Goal: Transaction & Acquisition: Purchase product/service

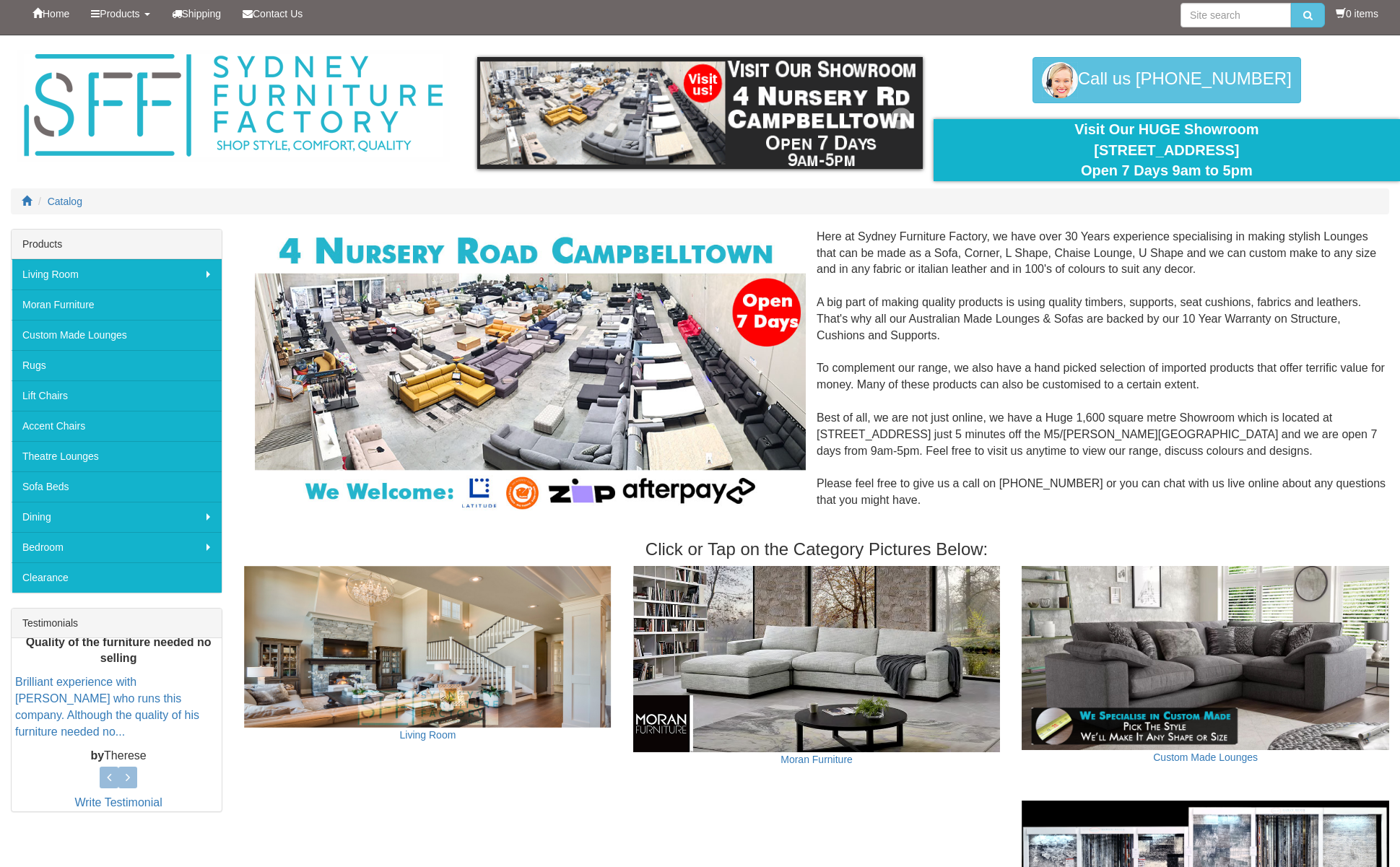
scroll to position [9, 0]
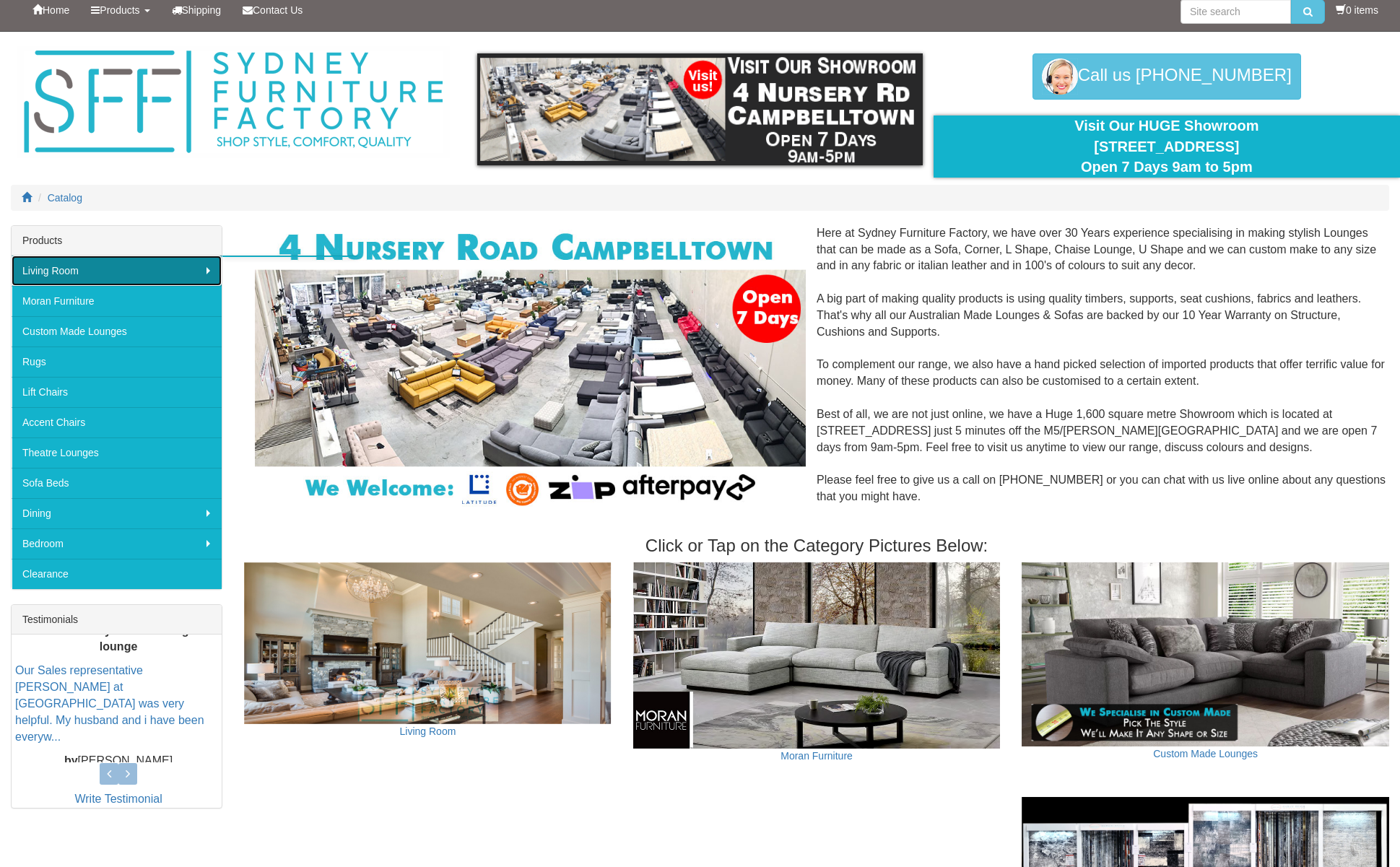
click at [208, 272] on link "Living Room" at bounding box center [116, 270] width 210 height 30
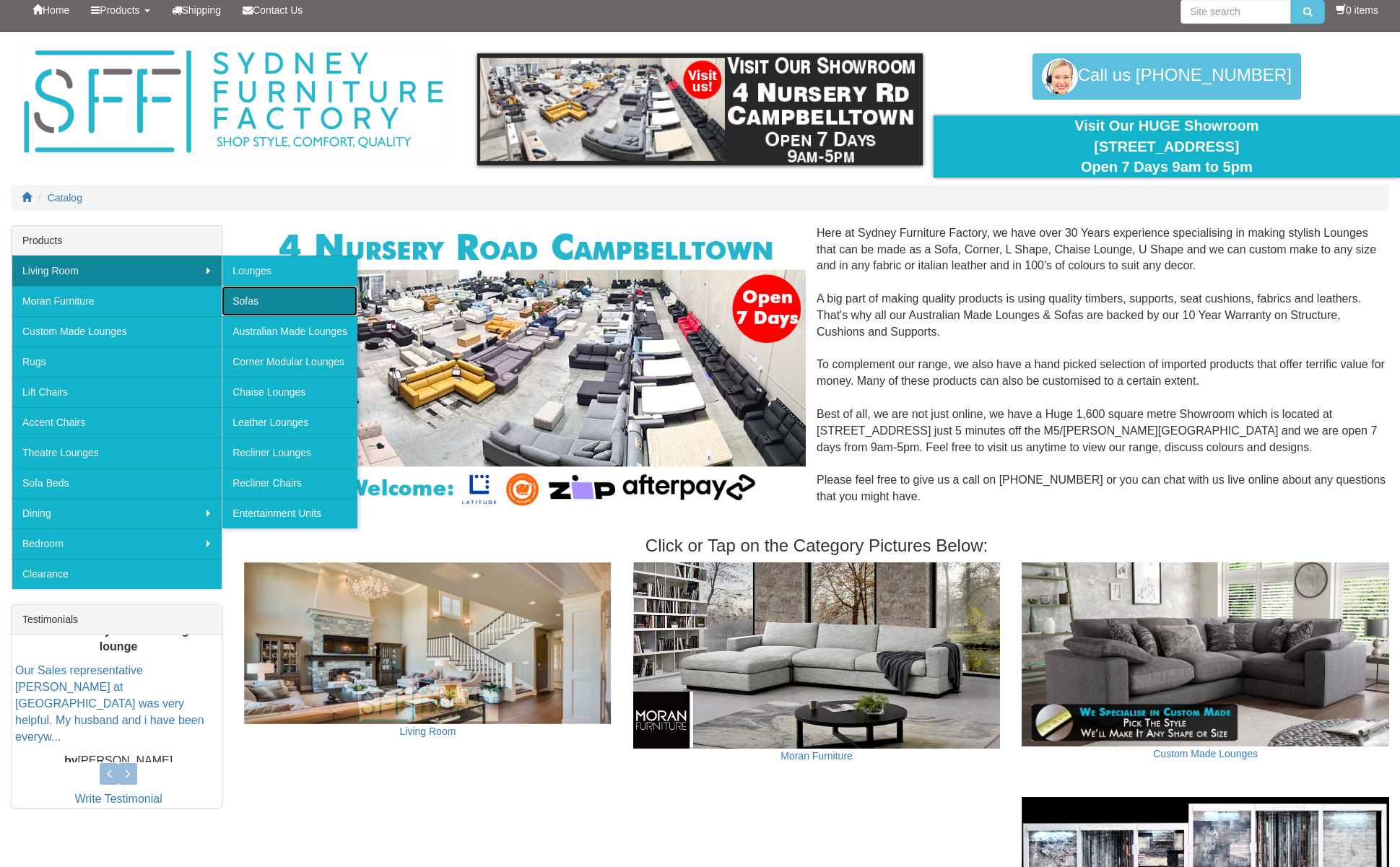
click at [276, 298] on link "Sofas" at bounding box center [289, 301] width 136 height 30
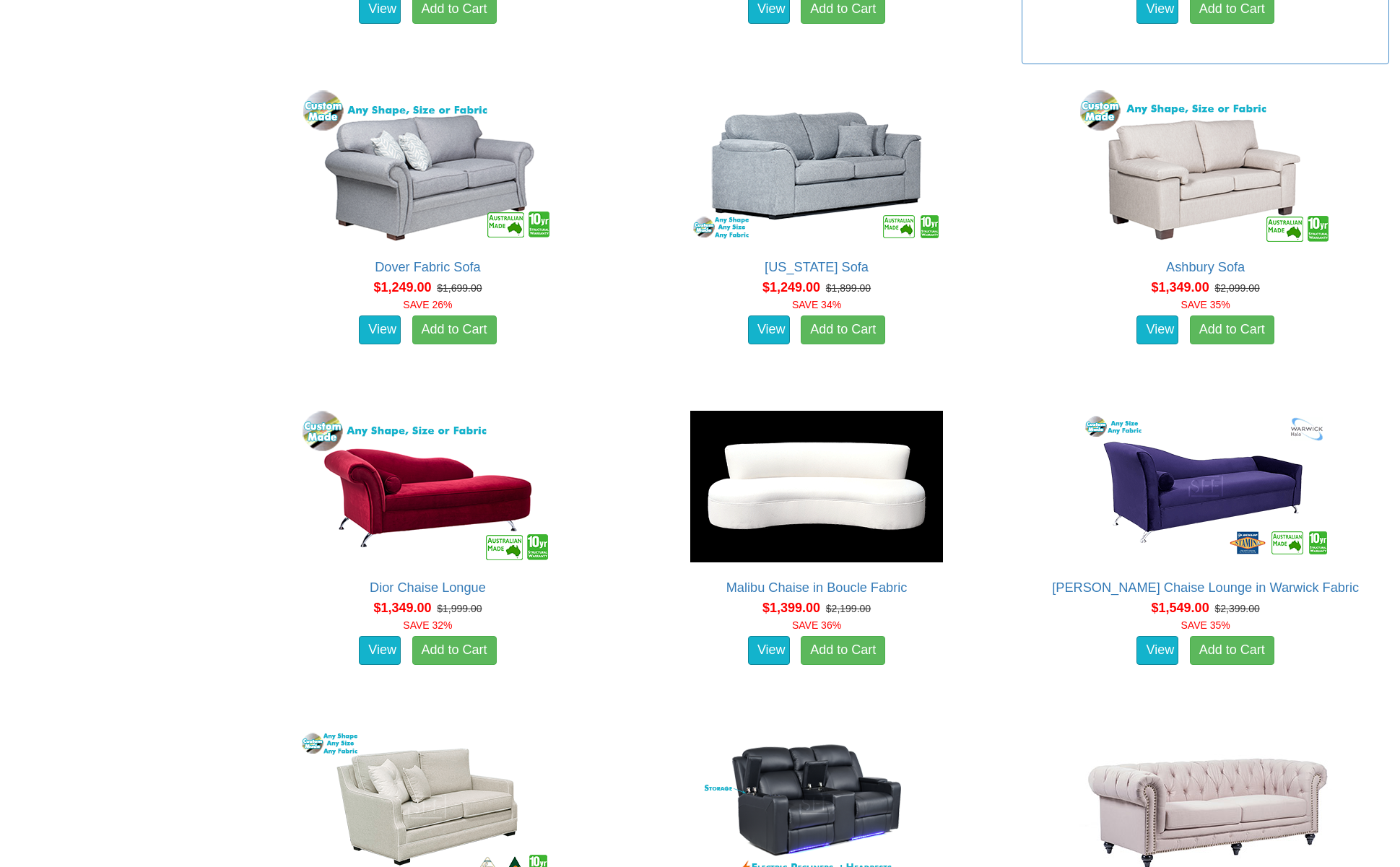
scroll to position [1498, 0]
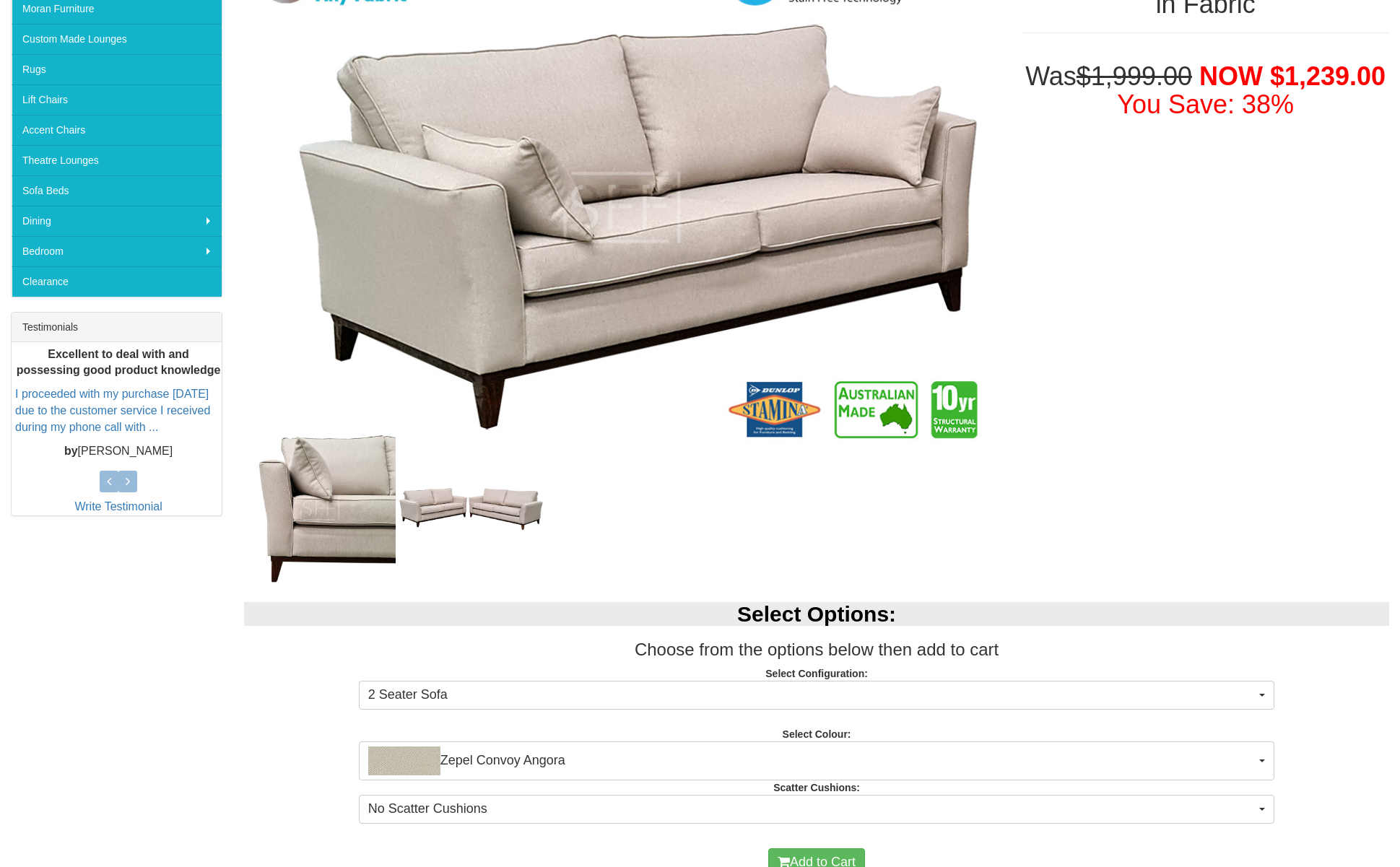
scroll to position [303, 0]
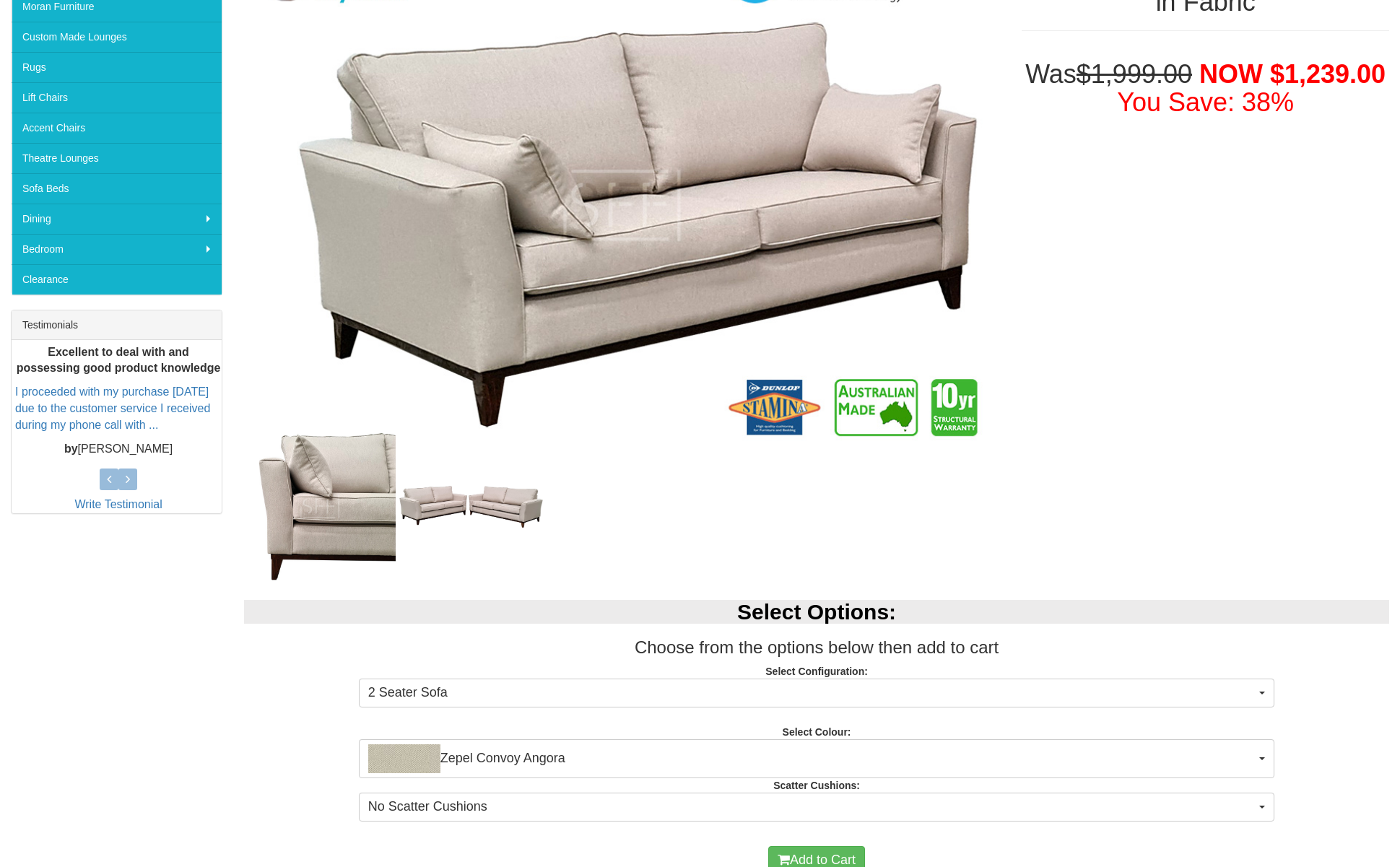
click at [458, 498] on img at bounding box center [471, 506] width 151 height 54
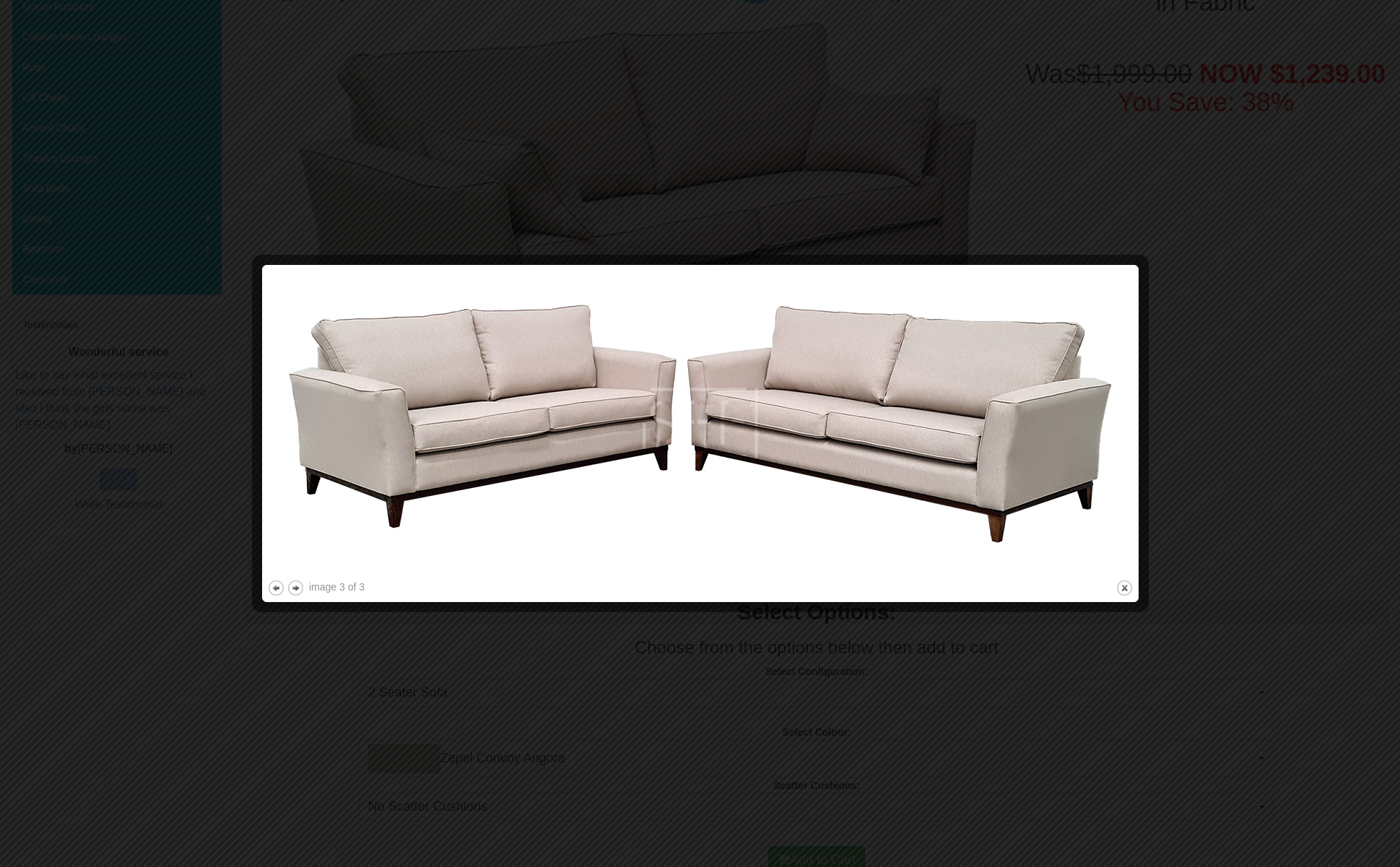
click at [1217, 237] on div at bounding box center [700, 433] width 1400 height 867
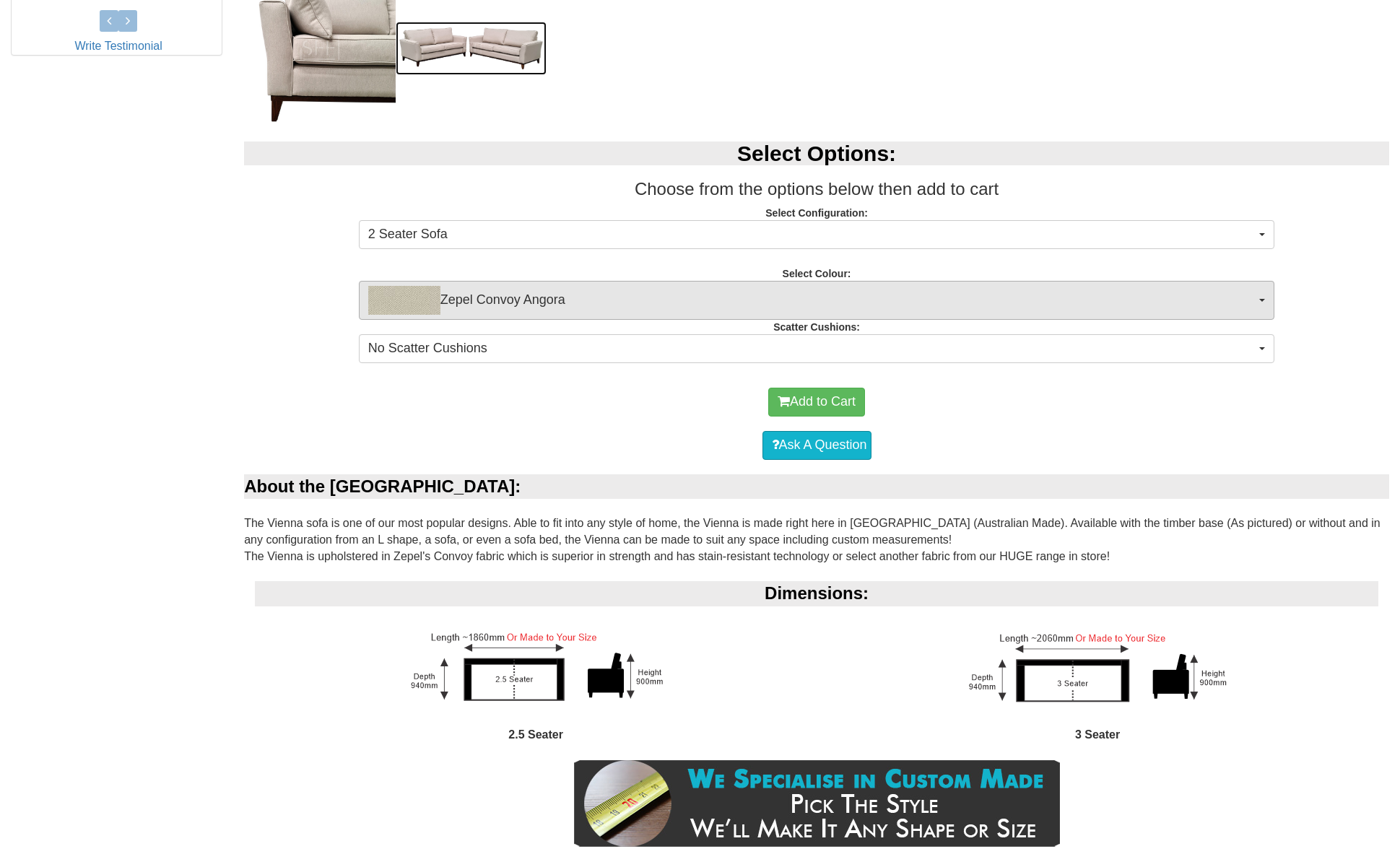
scroll to position [762, 0]
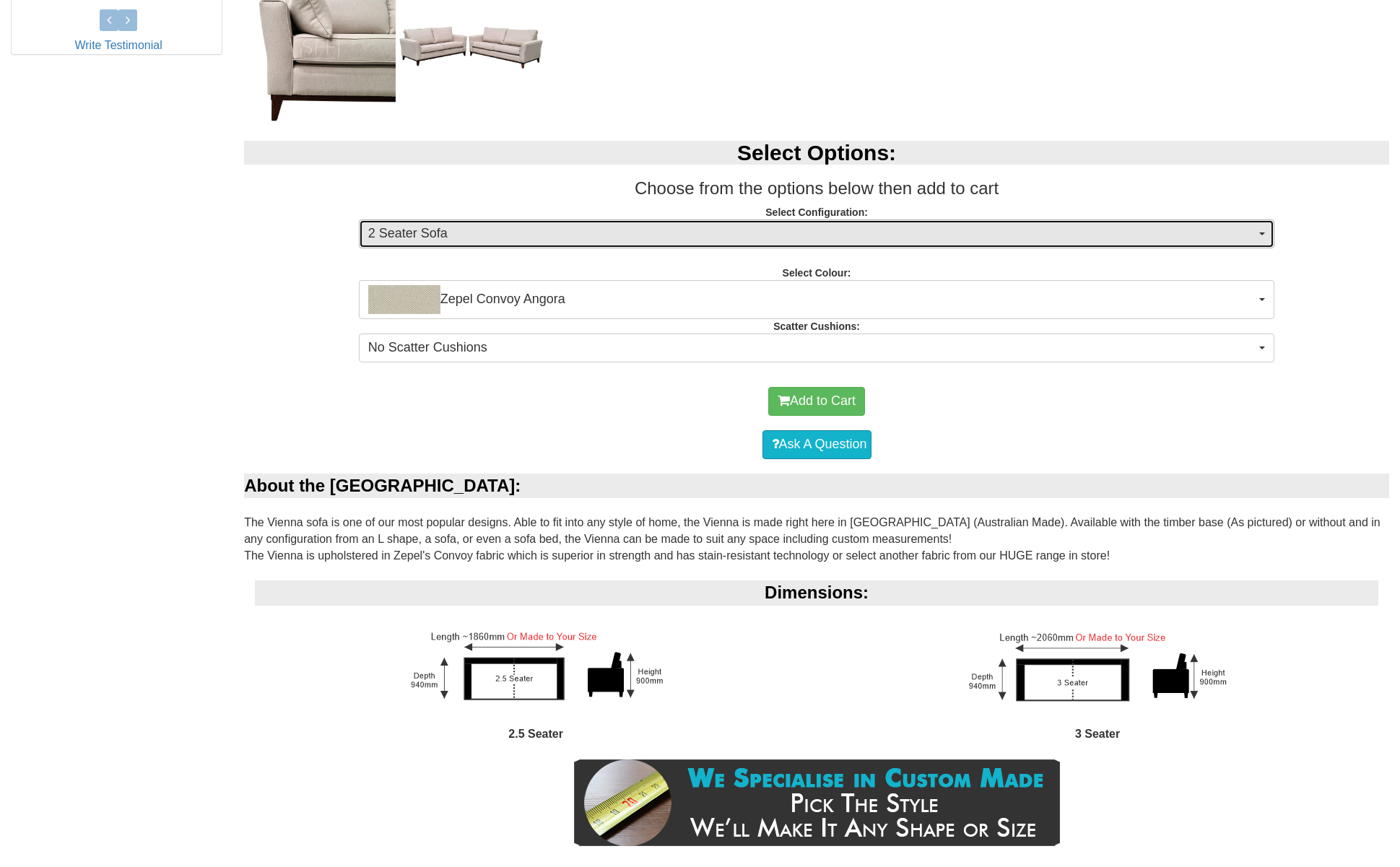
click at [1259, 238] on button "2 Seater Sofa" at bounding box center [816, 235] width 916 height 29
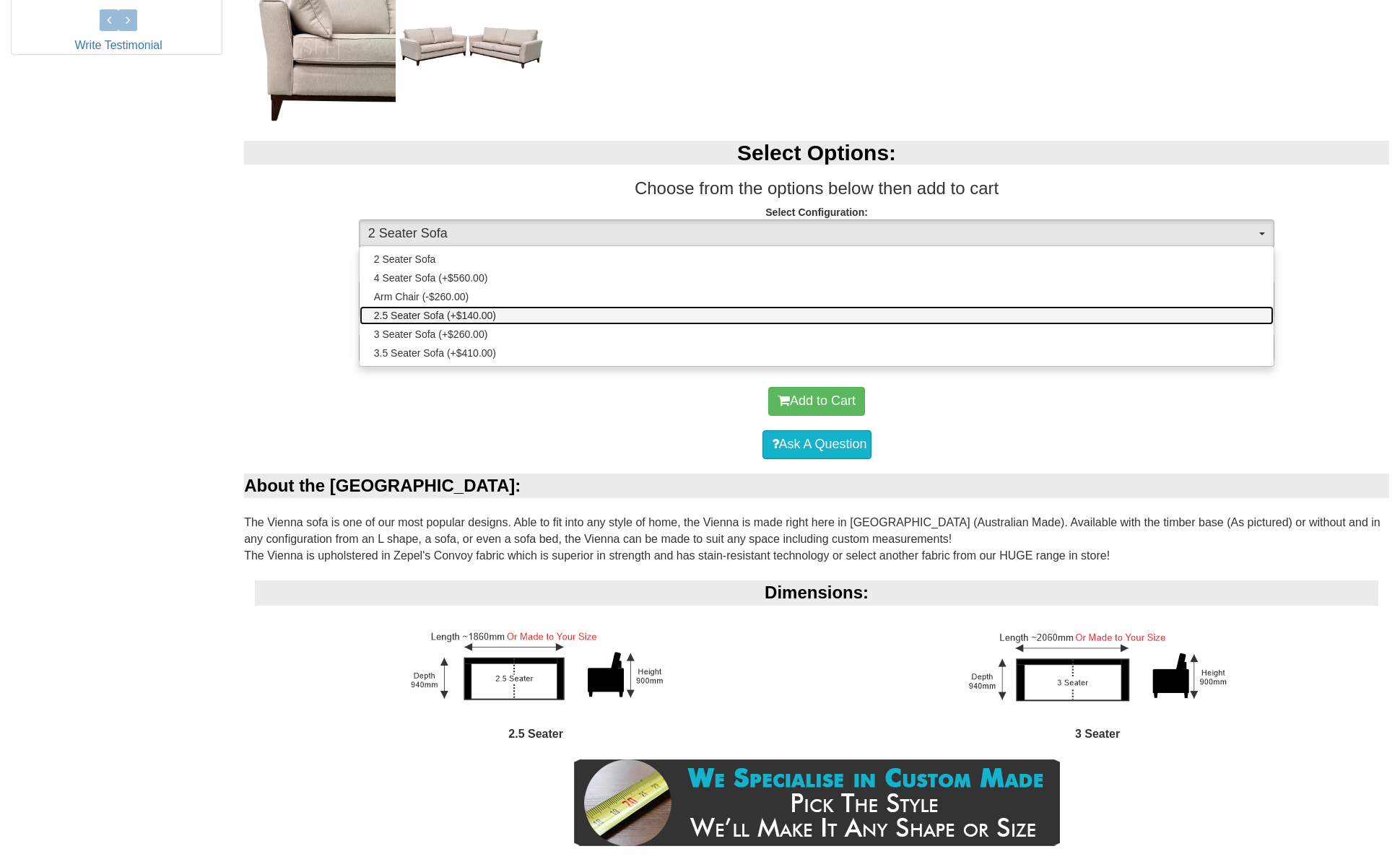
click at [543, 315] on link "2.5 Seater Sofa (+$140.00)" at bounding box center [817, 315] width 915 height 19
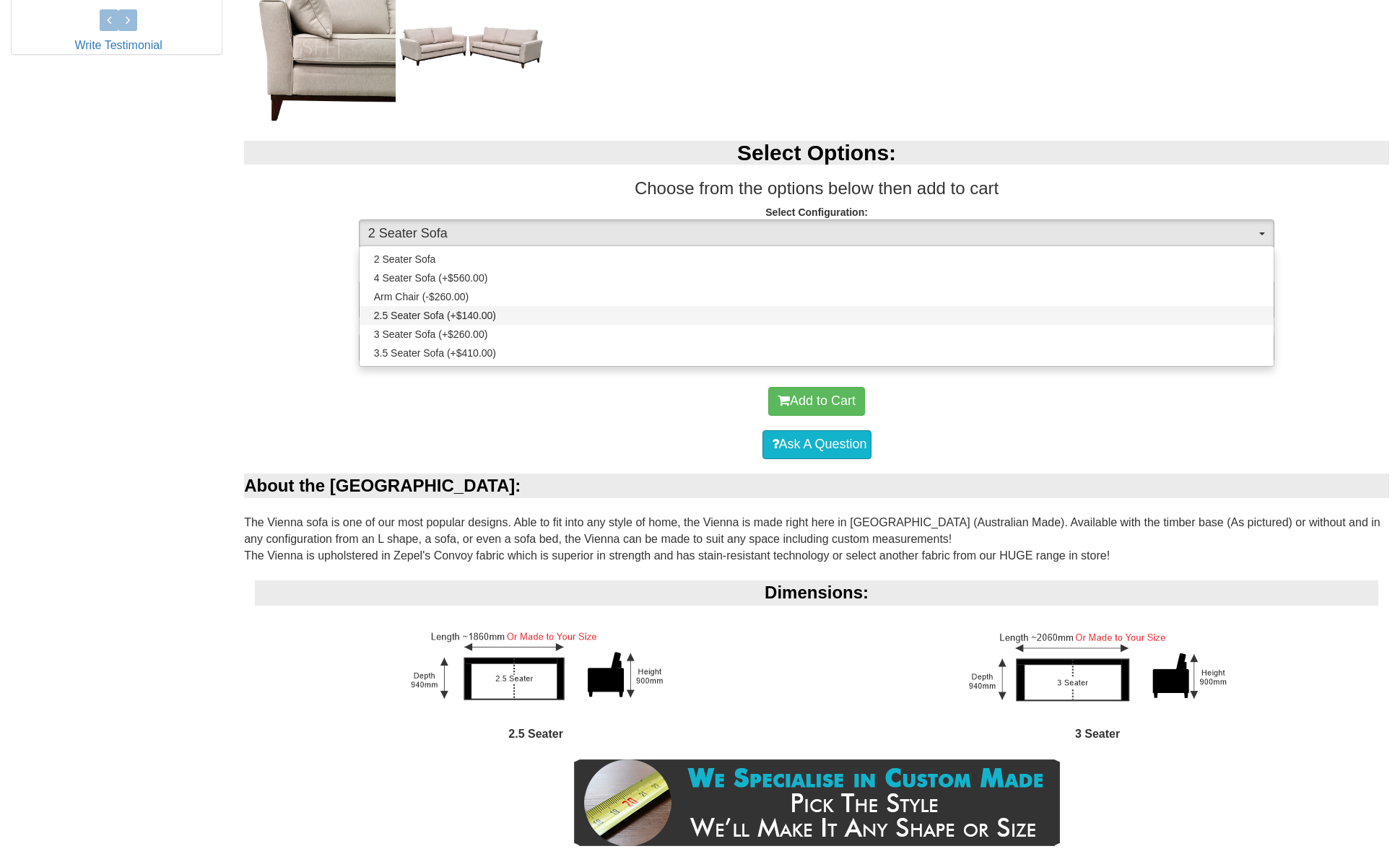
select select "271"
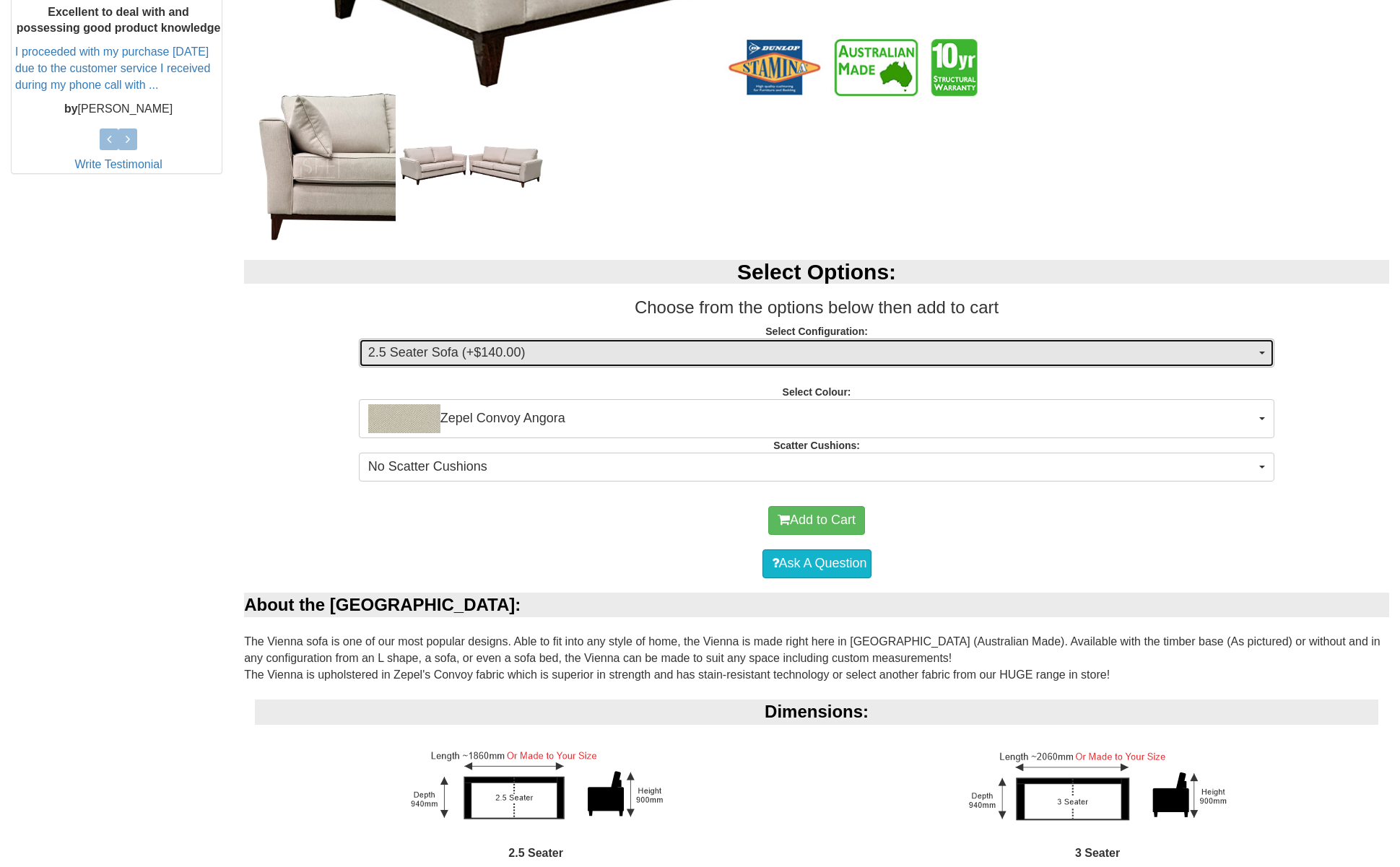
scroll to position [632, 0]
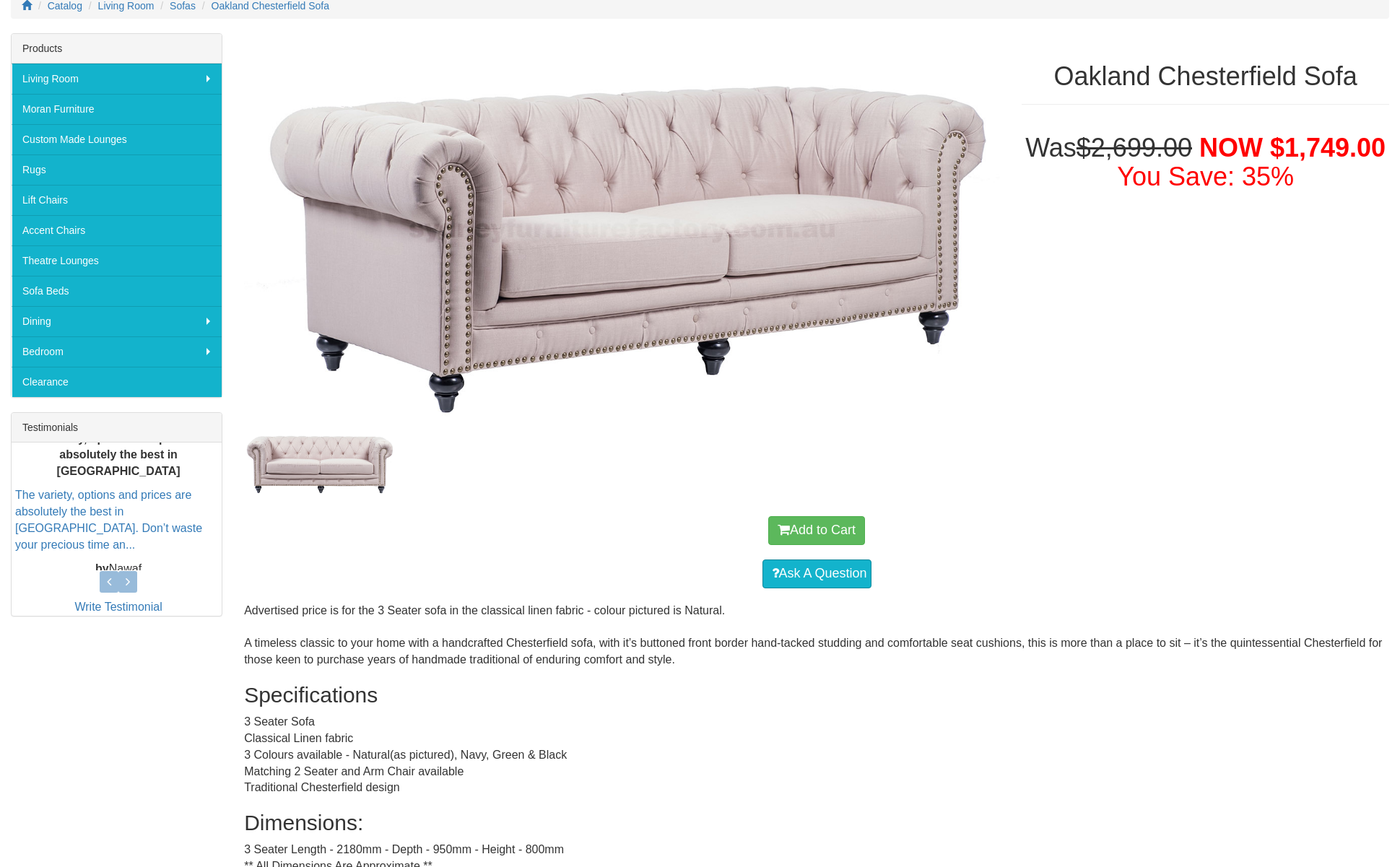
scroll to position [278, 0]
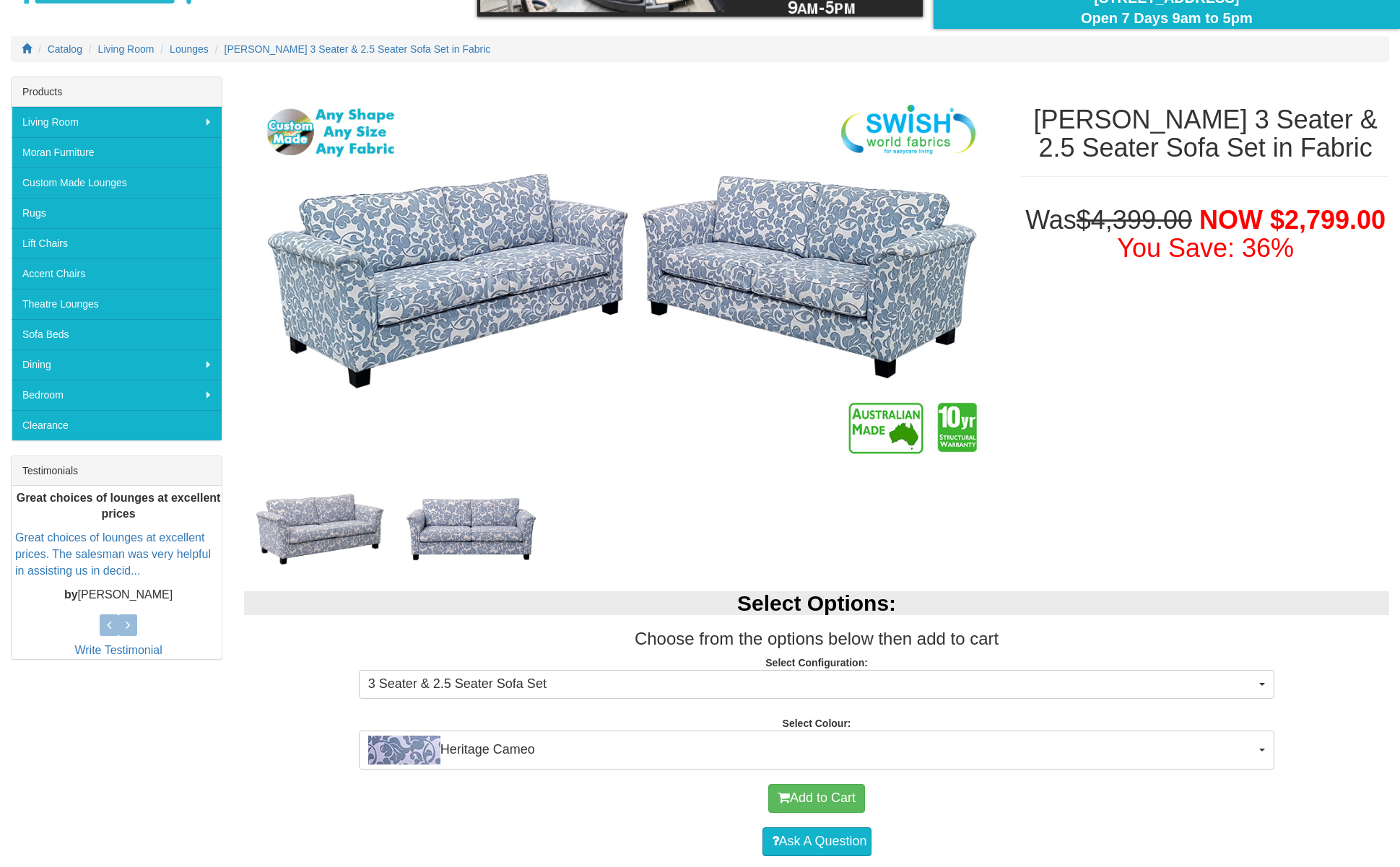
scroll to position [164, 0]
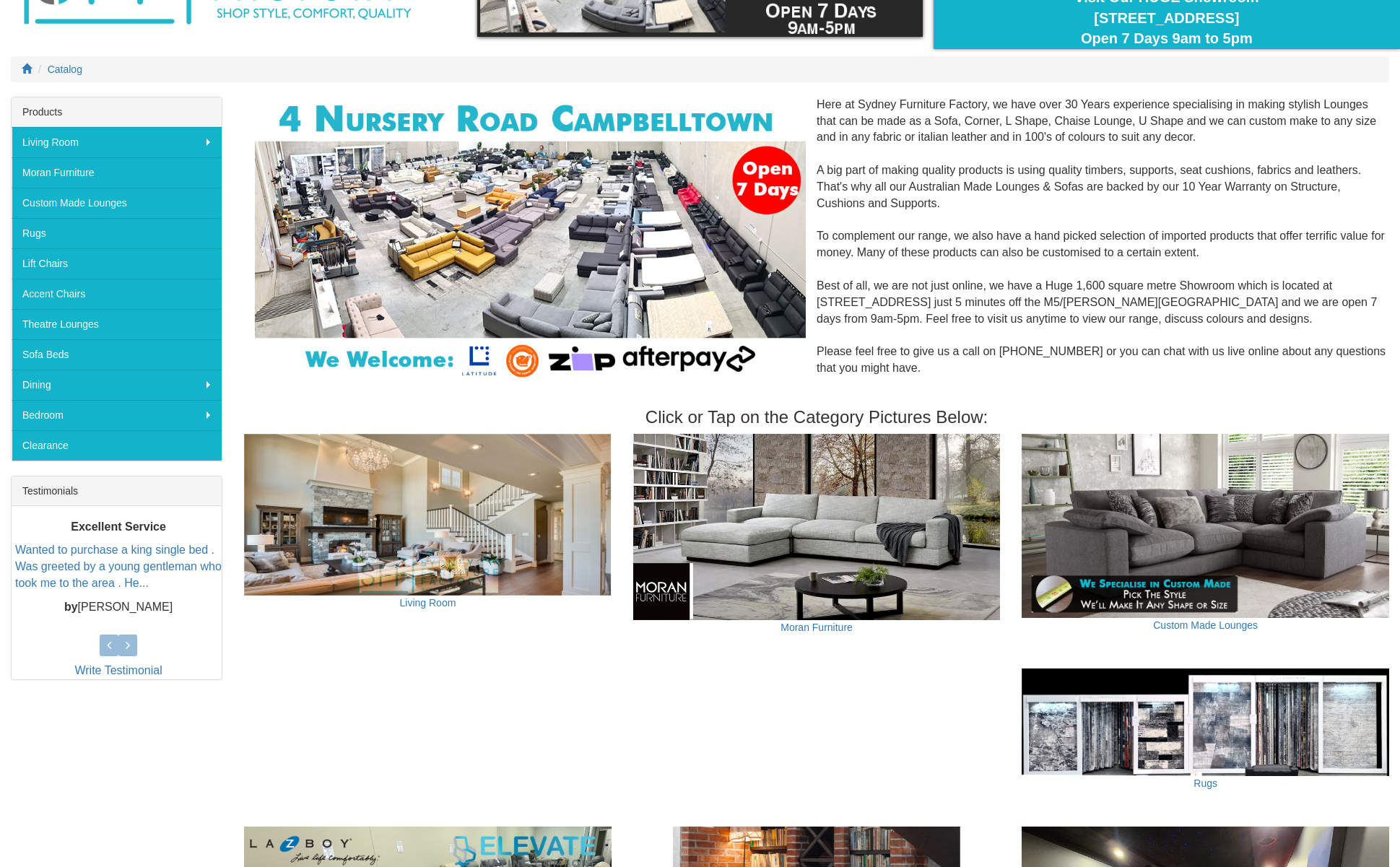
scroll to position [139, 0]
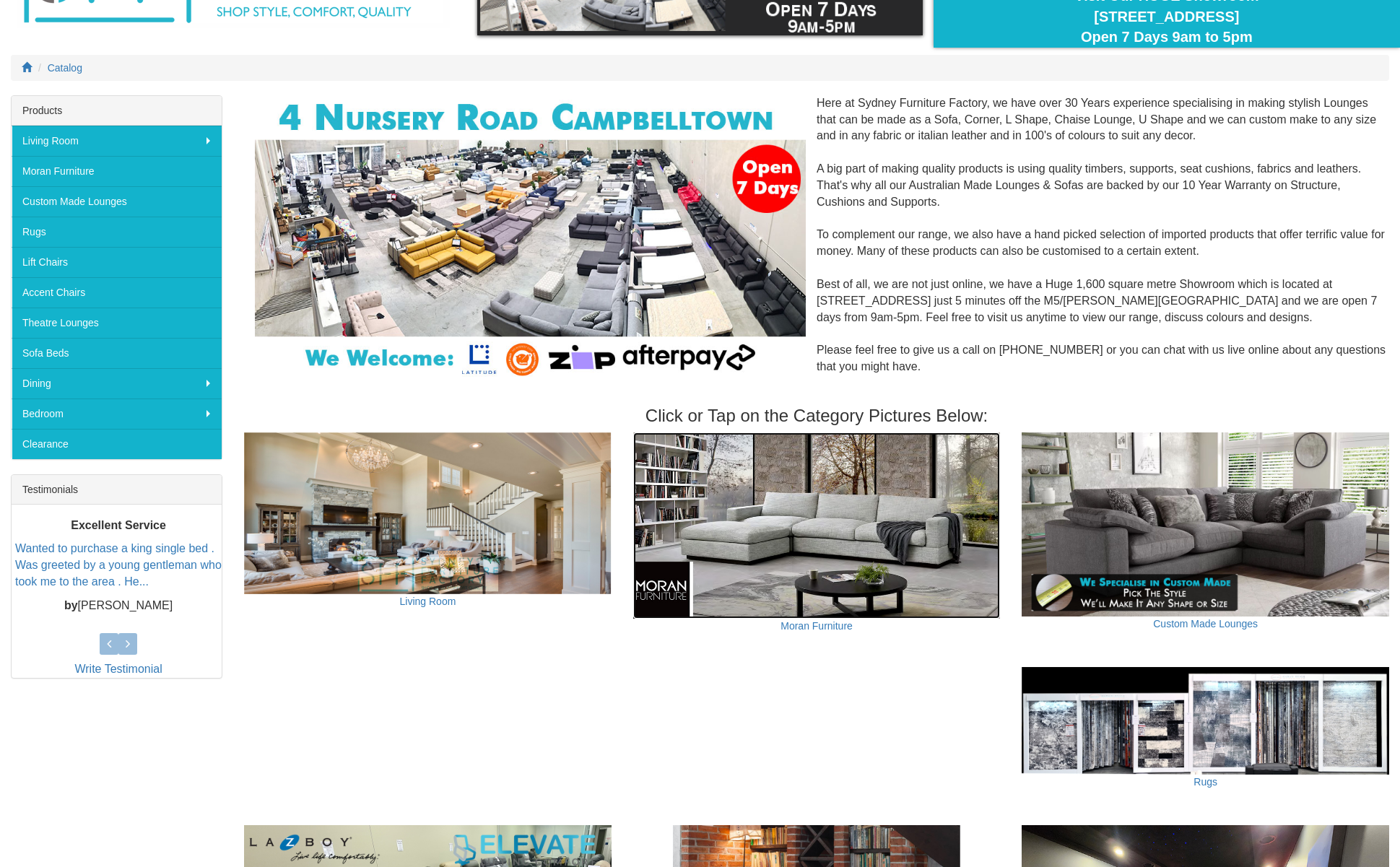
click at [847, 551] on img at bounding box center [817, 525] width 368 height 187
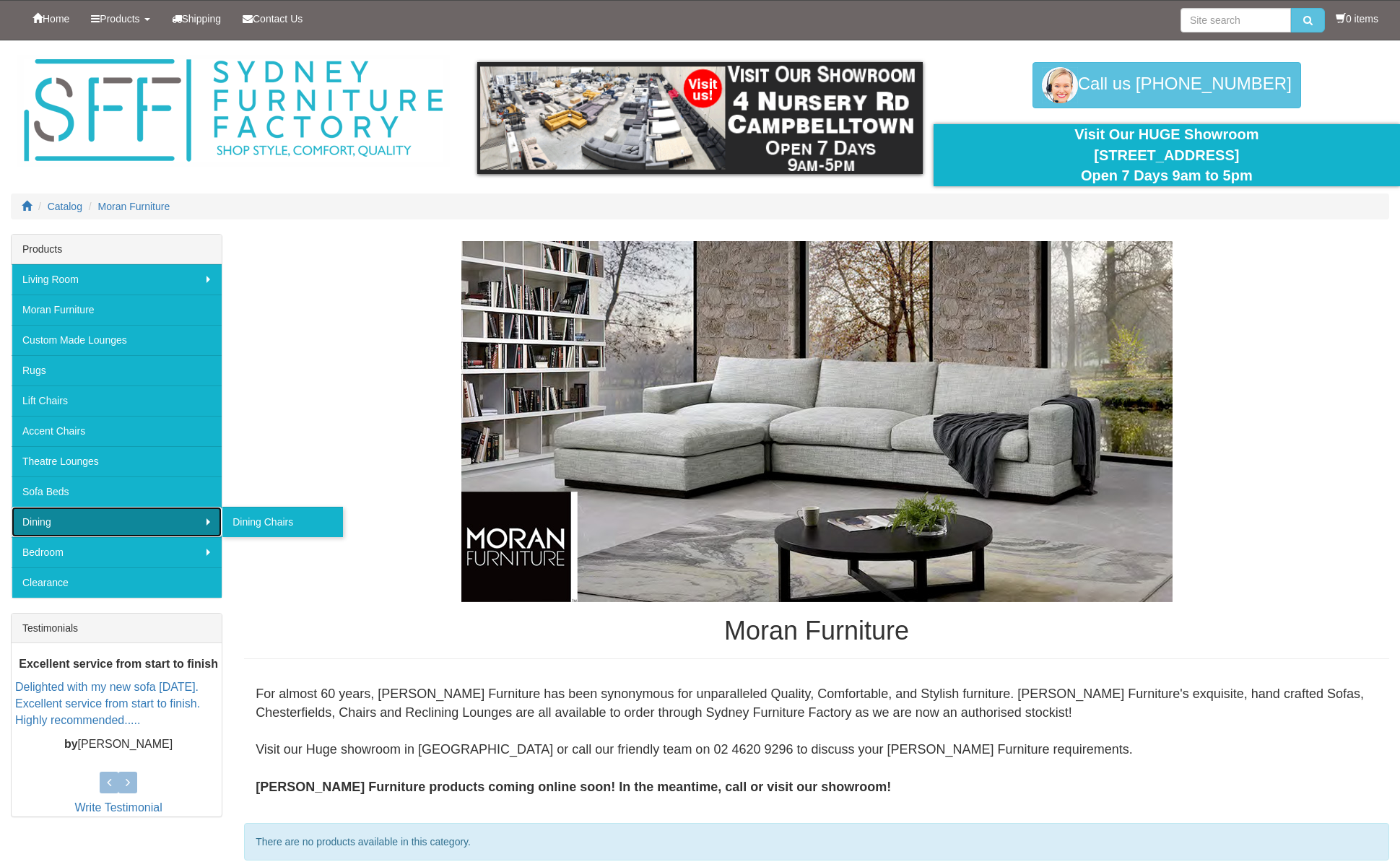
click at [211, 523] on link "Dining" at bounding box center [116, 522] width 210 height 30
